Goal: Task Accomplishment & Management: Complete application form

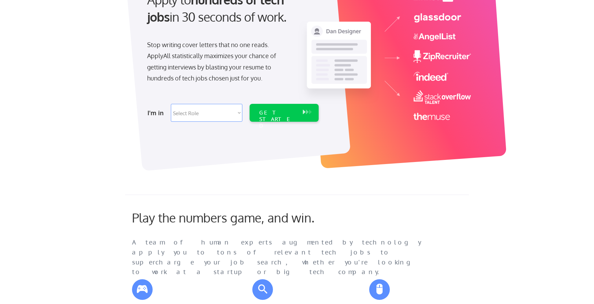
scroll to position [116, 0]
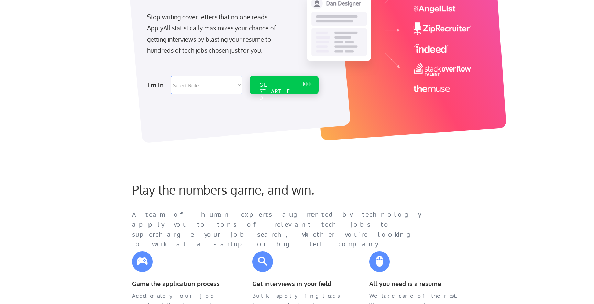
click at [221, 89] on select "Select Role Software Engineering Product Management Customer Success Sales UI/U…" at bounding box center [206, 85] width 71 height 18
select select ""sales""
click at [171, 76] on select "Select Role Software Engineering Product Management Customer Success Sales UI/U…" at bounding box center [206, 85] width 71 height 18
select select ""sales""
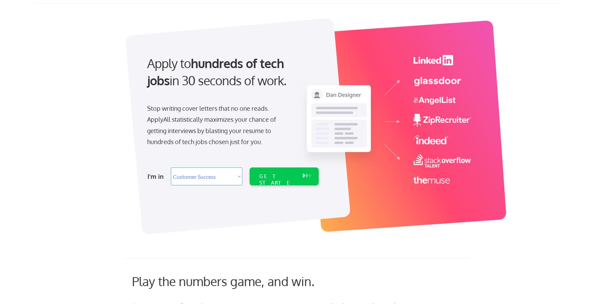
scroll to position [0, 0]
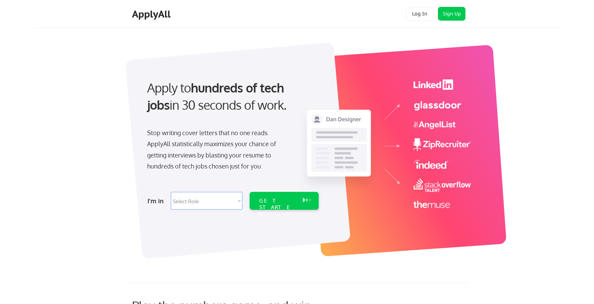
select select ""sales""
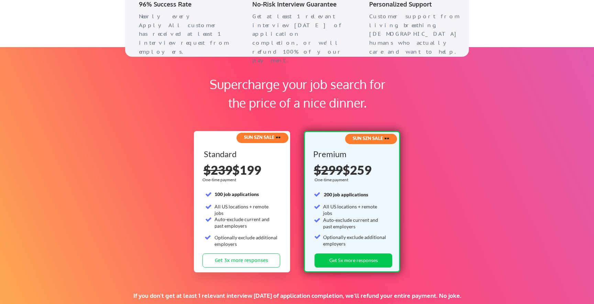
scroll to position [973, 0]
